Goal: Task Accomplishment & Management: Manage account settings

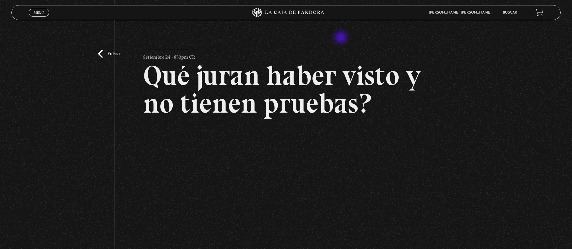
scroll to position [90, 0]
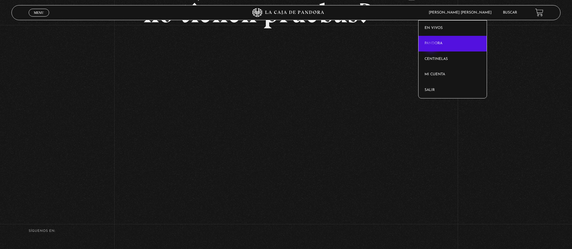
click at [432, 46] on link "Pandora" at bounding box center [453, 44] width 68 height 16
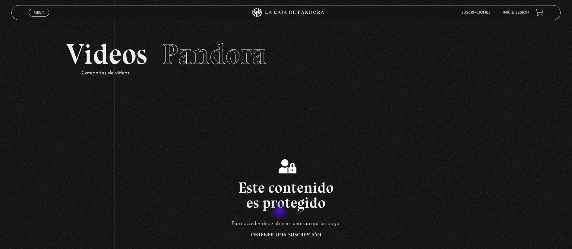
scroll to position [90, 0]
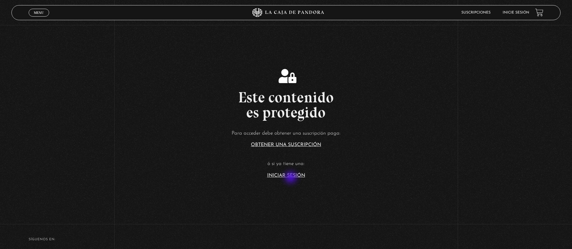
click at [291, 178] on section "Este contenido es protegido Para acceder debe obtener una suscripción paga: Obt…" at bounding box center [286, 117] width 572 height 200
click at [291, 177] on link "Iniciar Sesión" at bounding box center [286, 175] width 38 height 5
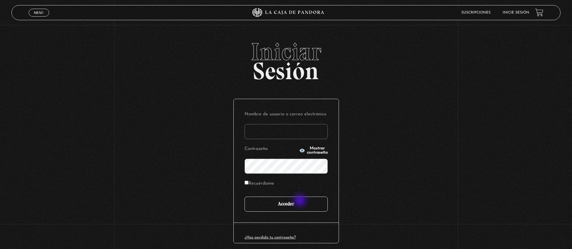
type input "jimygym@hotmail.com"
click at [301, 201] on input "Acceder" at bounding box center [286, 204] width 83 height 15
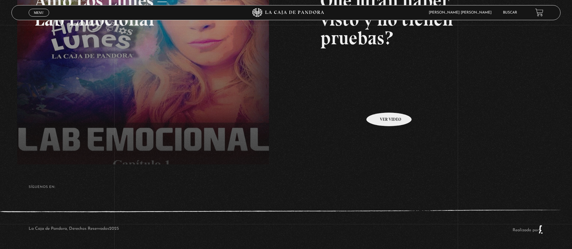
scroll to position [43, 0]
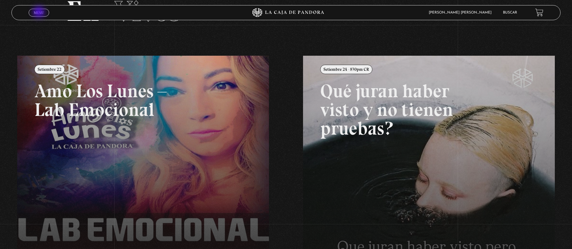
click at [40, 13] on span "Menu" at bounding box center [39, 13] width 10 height 4
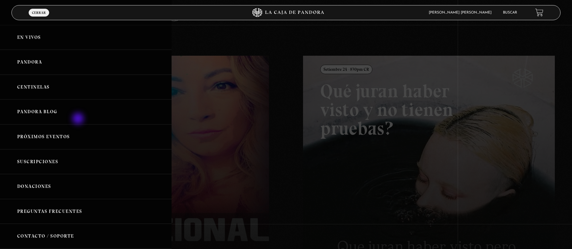
scroll to position [45, 0]
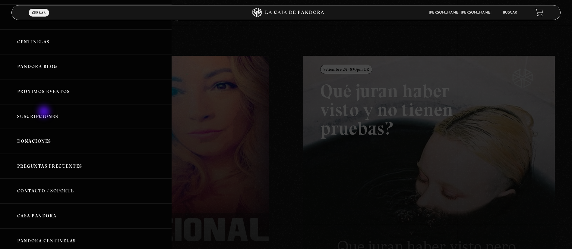
click at [44, 113] on link "Suscripciones" at bounding box center [86, 116] width 172 height 25
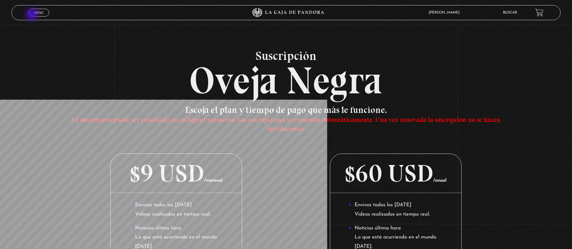
click at [33, 15] on link "Menu Cerrar" at bounding box center [39, 13] width 21 height 8
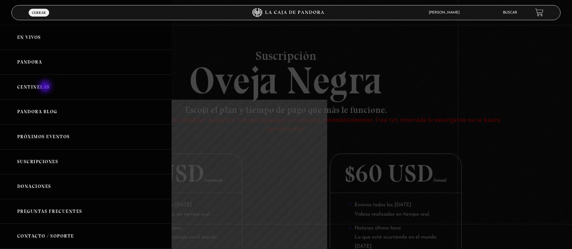
scroll to position [45, 0]
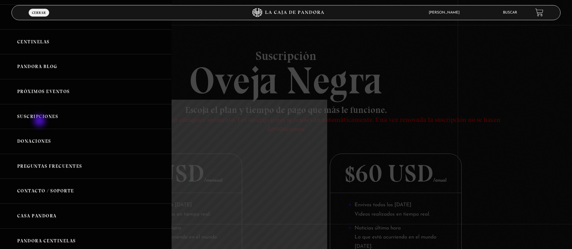
click at [40, 122] on link "Suscripciones" at bounding box center [86, 116] width 172 height 25
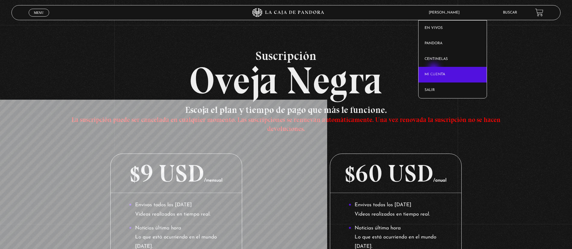
click at [435, 70] on link "Mi cuenta" at bounding box center [453, 75] width 68 height 16
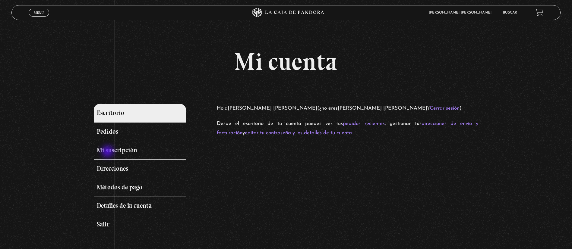
click at [108, 152] on link "Mi suscripción" at bounding box center [140, 150] width 92 height 19
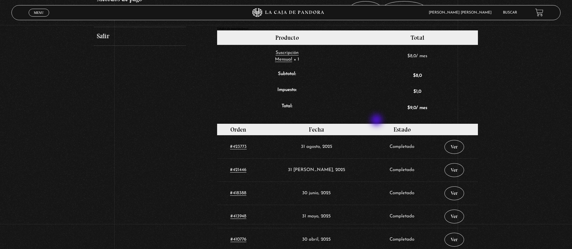
scroll to position [136, 0]
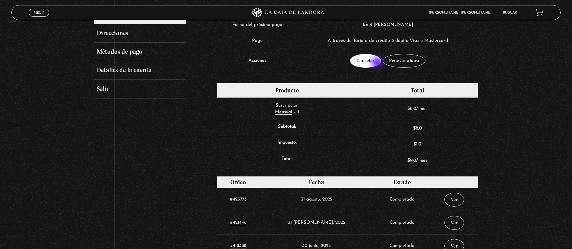
click at [378, 64] on link "Cancelar" at bounding box center [365, 61] width 31 height 14
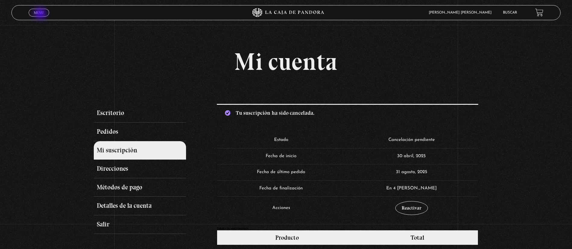
click at [41, 14] on span "Menu" at bounding box center [39, 13] width 10 height 4
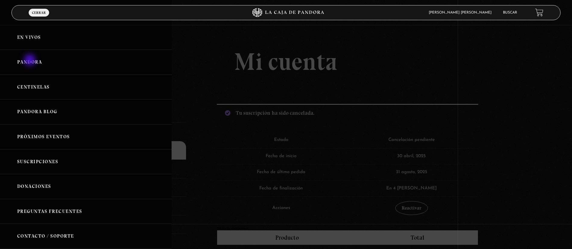
click at [30, 61] on link "Pandora" at bounding box center [86, 62] width 172 height 25
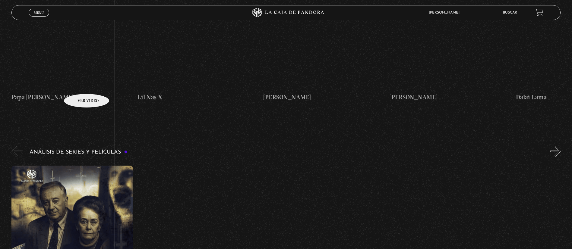
scroll to position [905, 0]
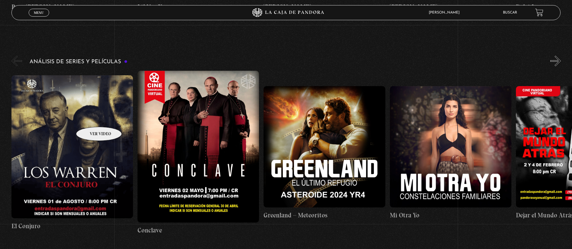
click at [91, 118] on figure at bounding box center [72, 146] width 122 height 143
